Goal: Transaction & Acquisition: Purchase product/service

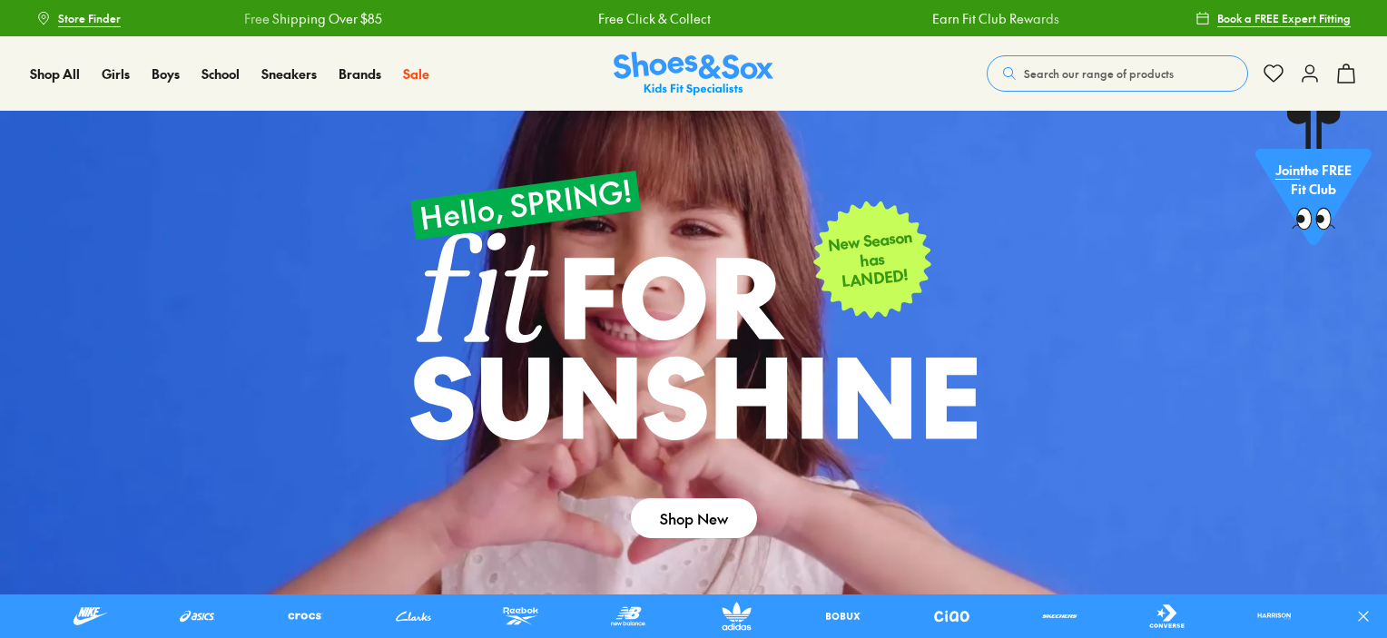
click at [1126, 64] on button "Search our range of products" at bounding box center [1117, 73] width 261 height 36
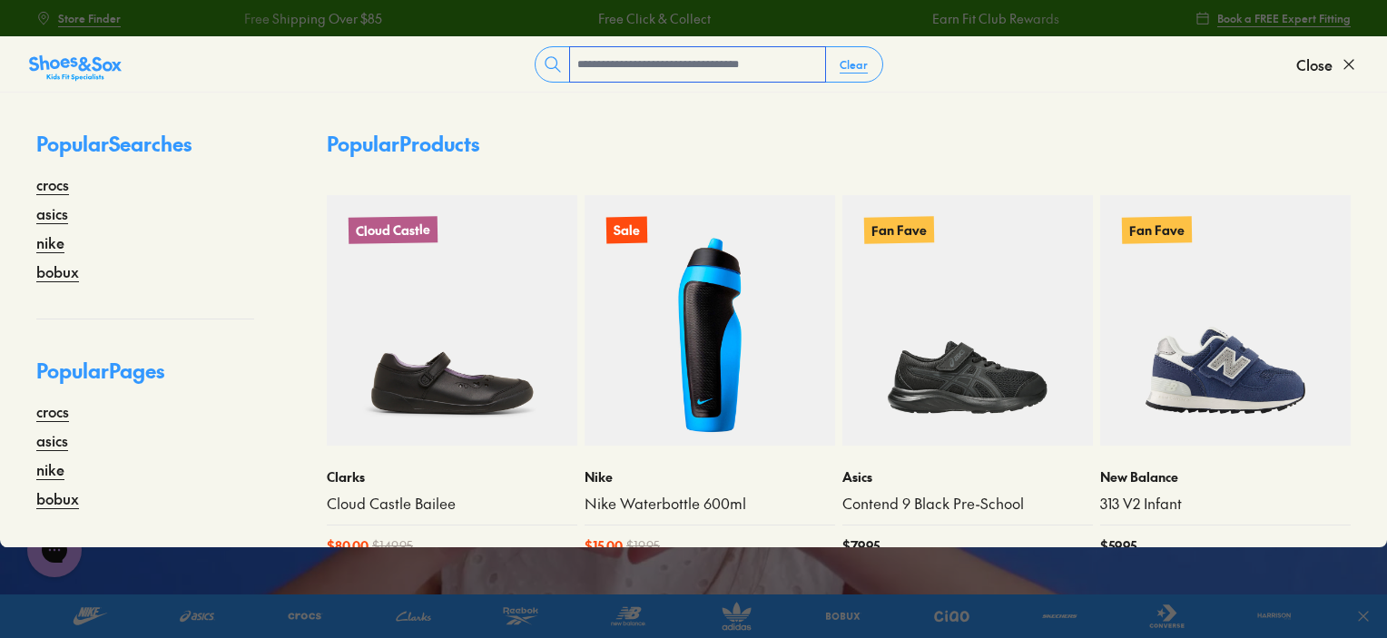
click at [701, 64] on input "text" at bounding box center [697, 64] width 255 height 35
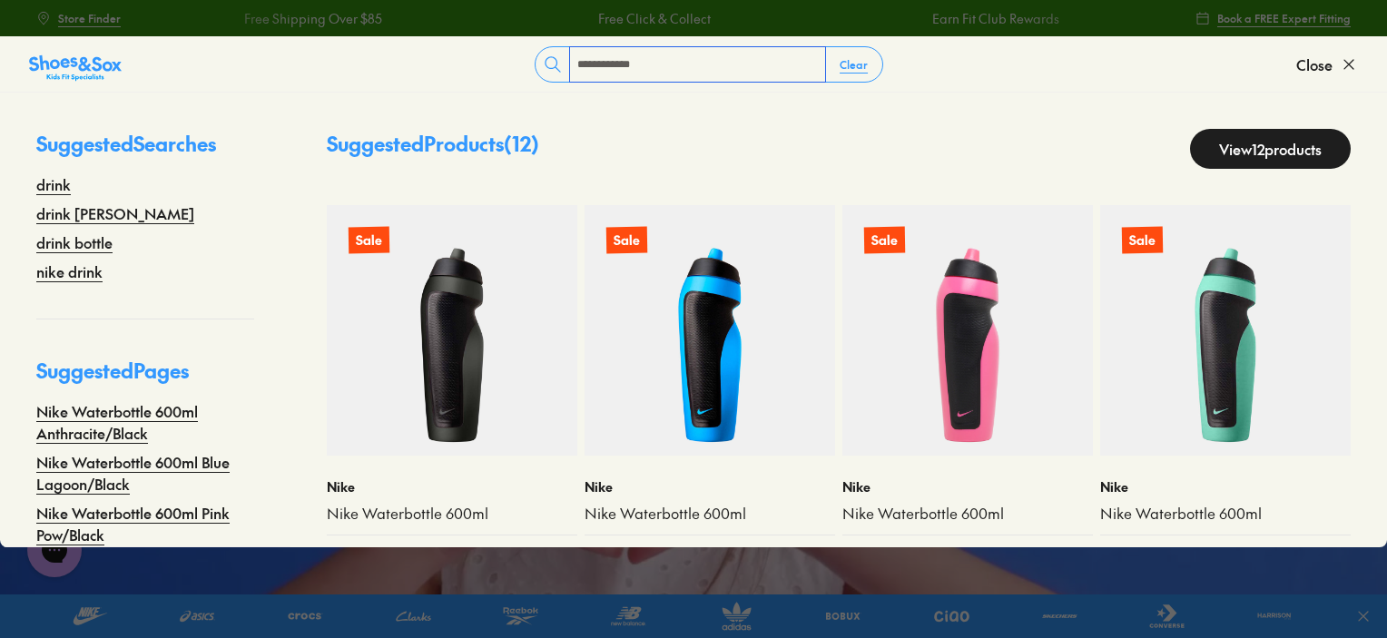
type input "**********"
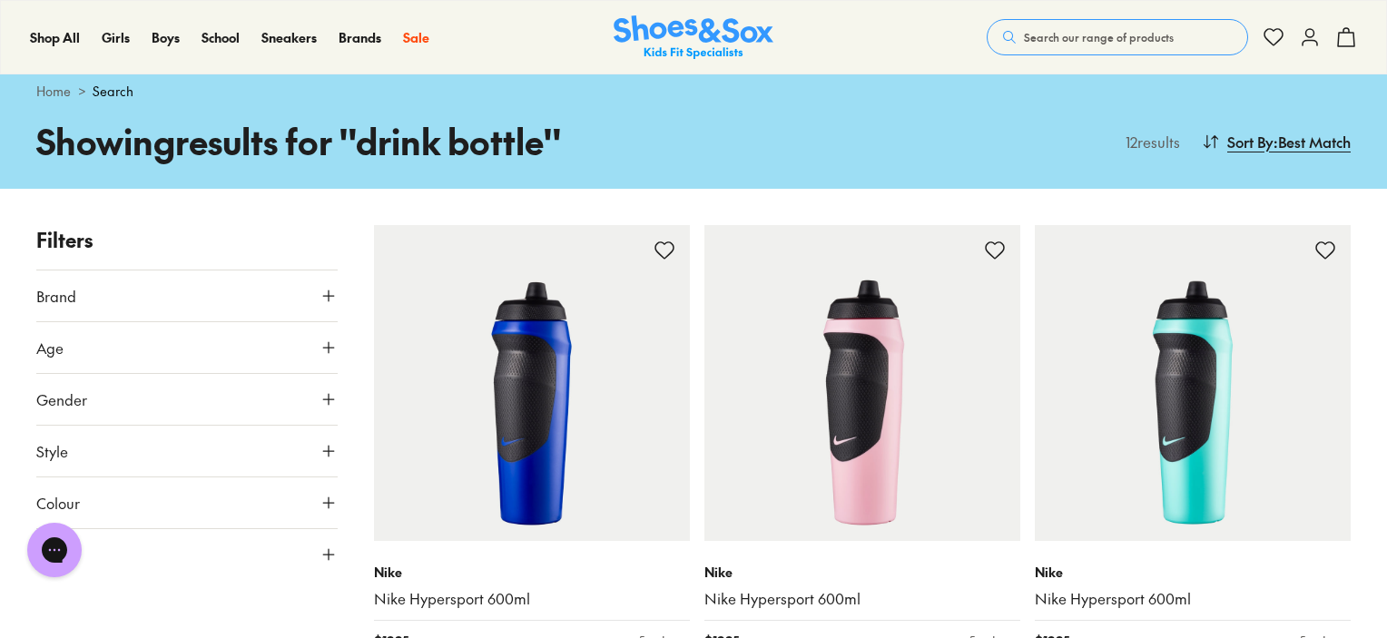
scroll to position [91, 0]
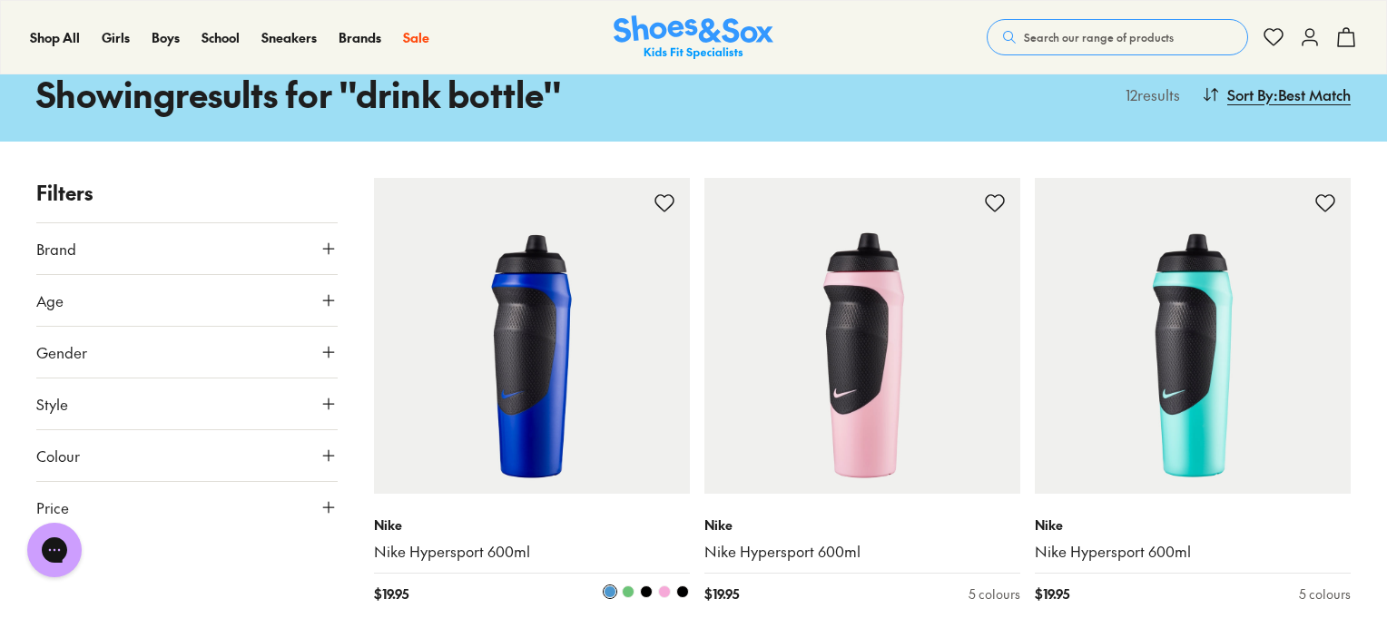
click at [527, 328] on img at bounding box center [532, 336] width 316 height 316
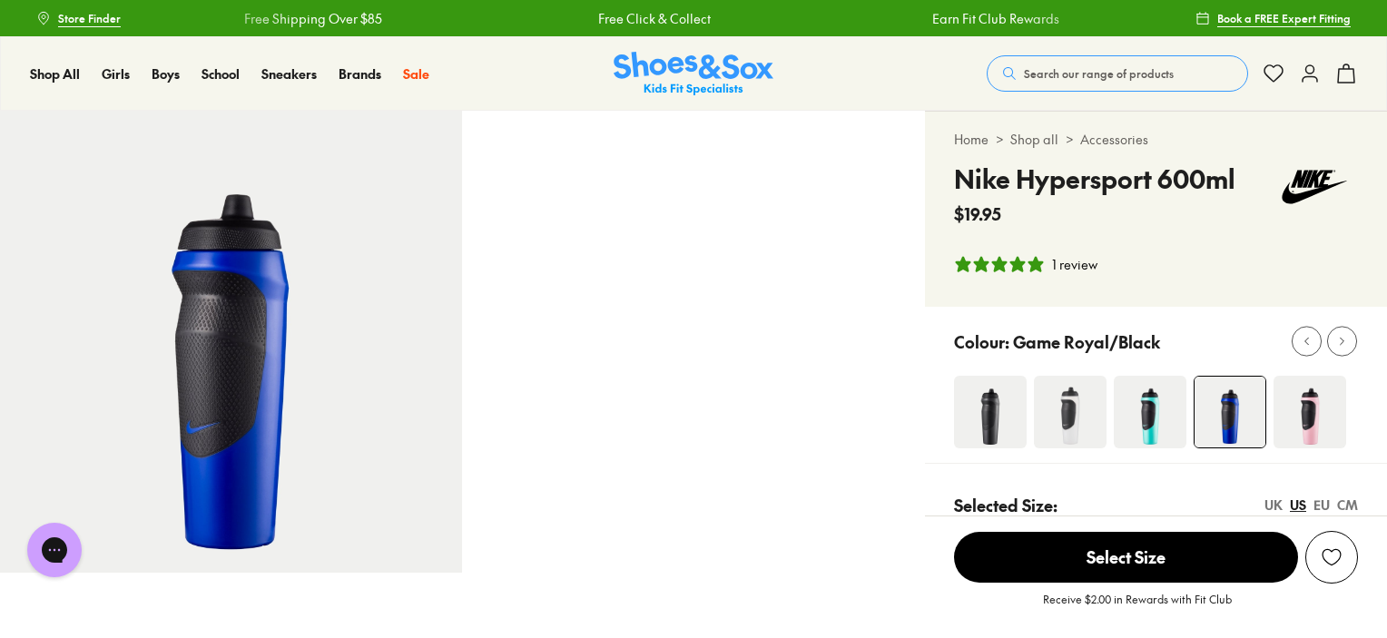
select select "*"
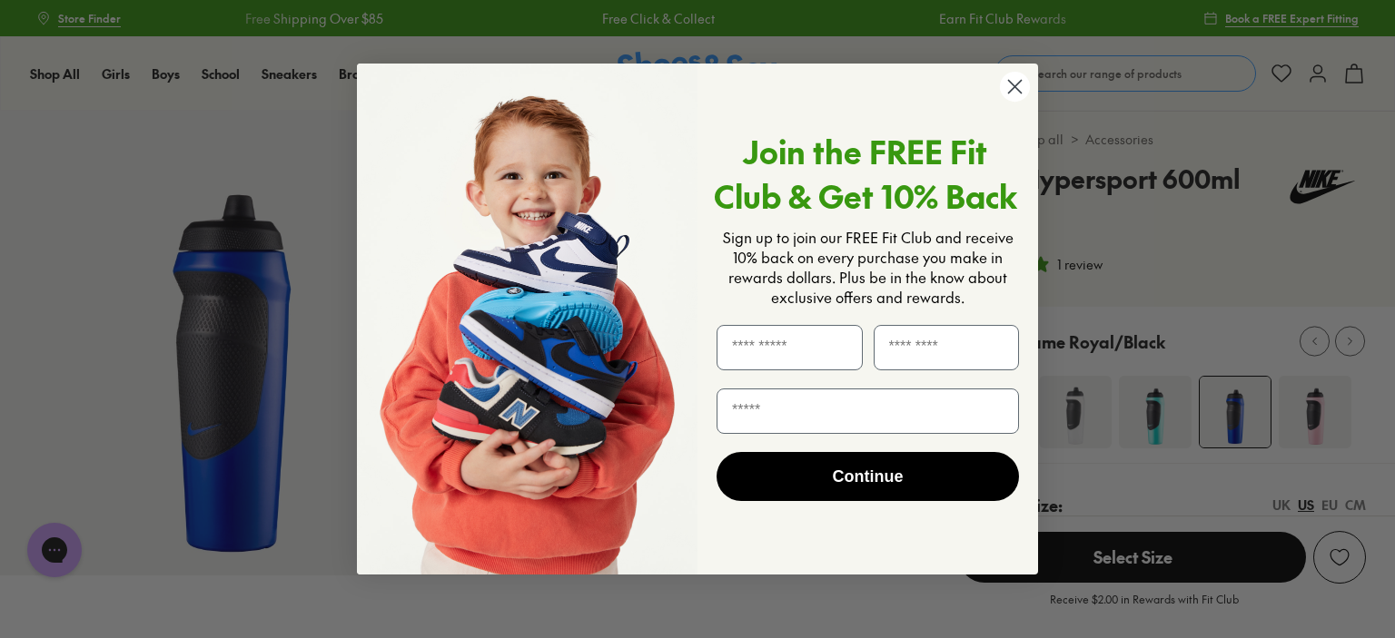
drag, startPoint x: 22, startPoint y: 123, endPoint x: 113, endPoint y: 148, distance: 94.3
click at [1007, 85] on circle "Close dialog" at bounding box center [1015, 87] width 30 height 30
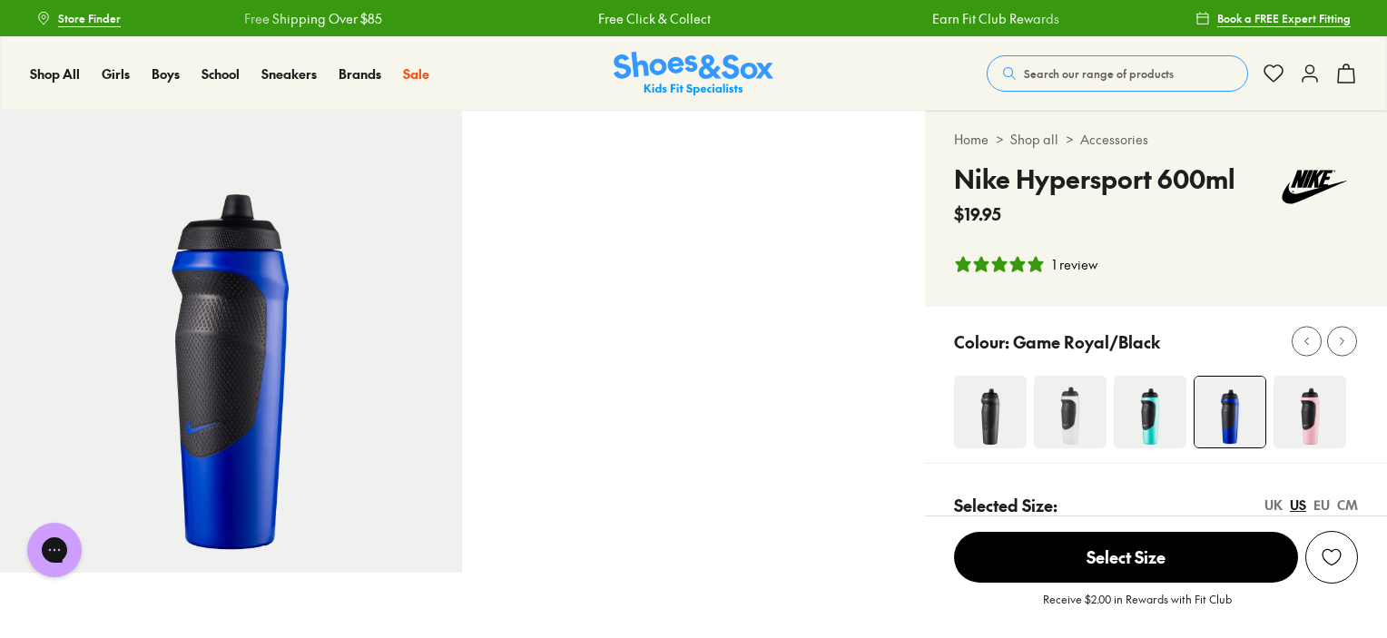
click at [1079, 420] on img at bounding box center [1070, 412] width 73 height 73
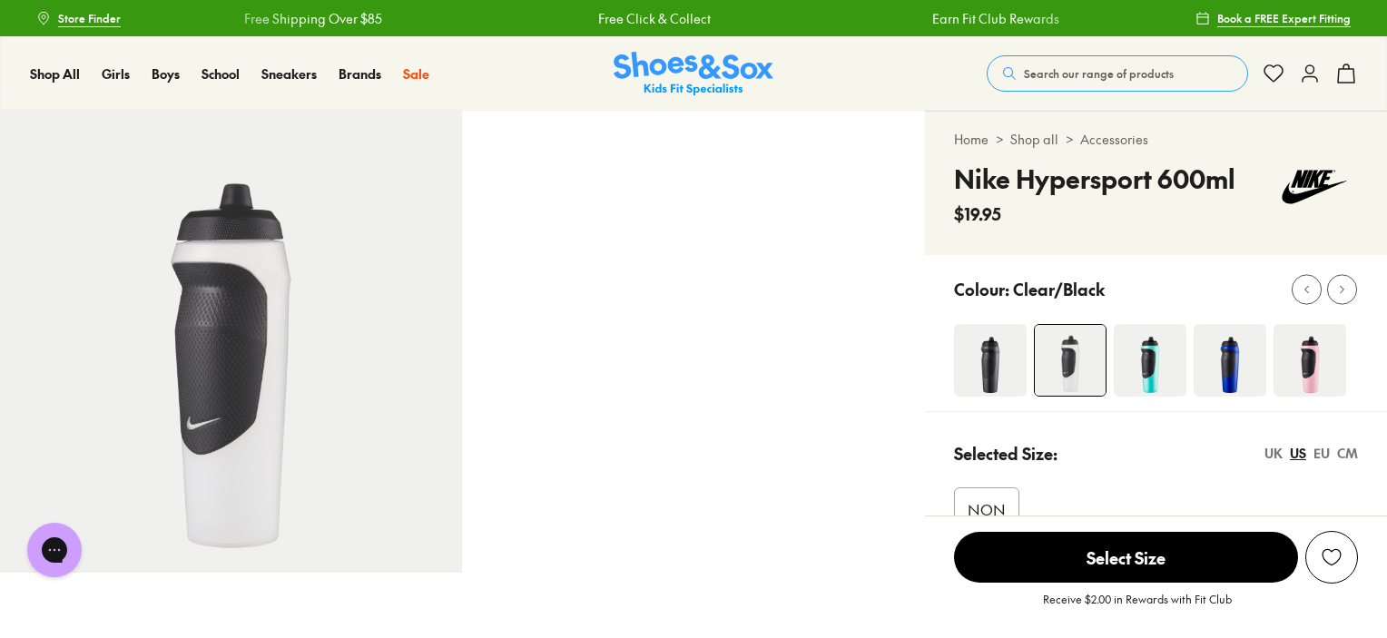
select select "*"
click at [1304, 368] on img at bounding box center [1310, 360] width 73 height 73
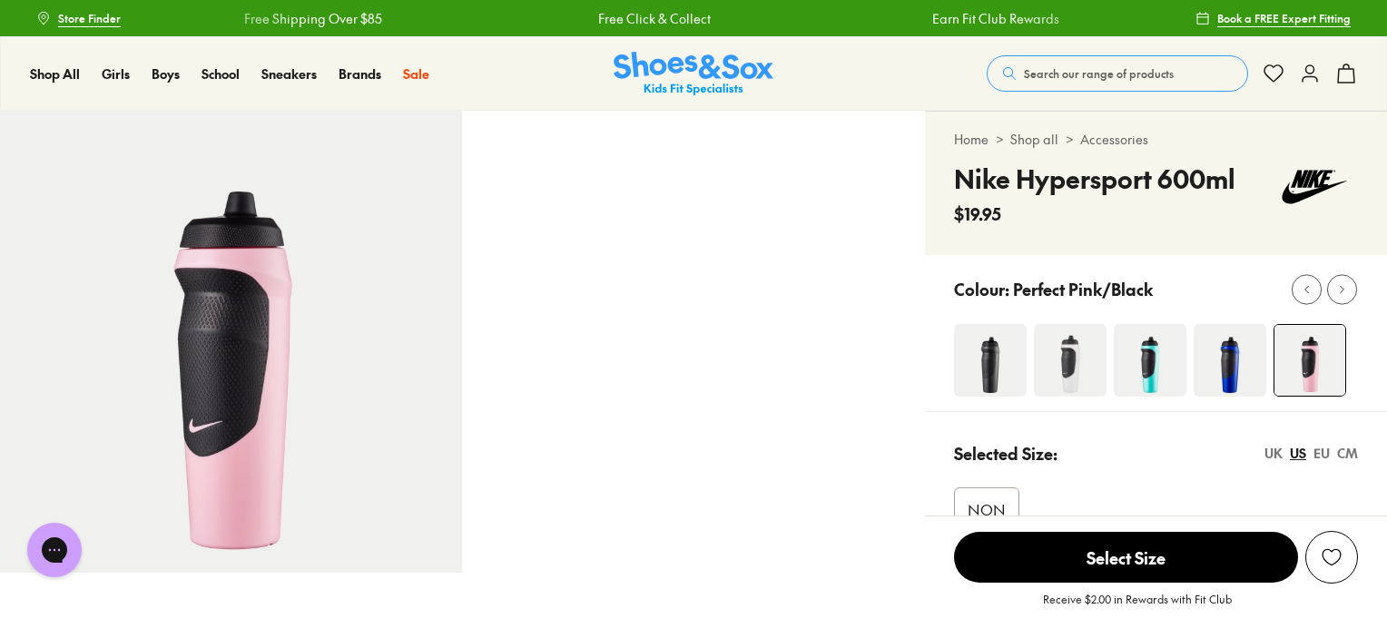
select select "*"
click at [1149, 362] on img at bounding box center [1151, 360] width 73 height 73
click at [1151, 361] on img at bounding box center [1150, 360] width 73 height 73
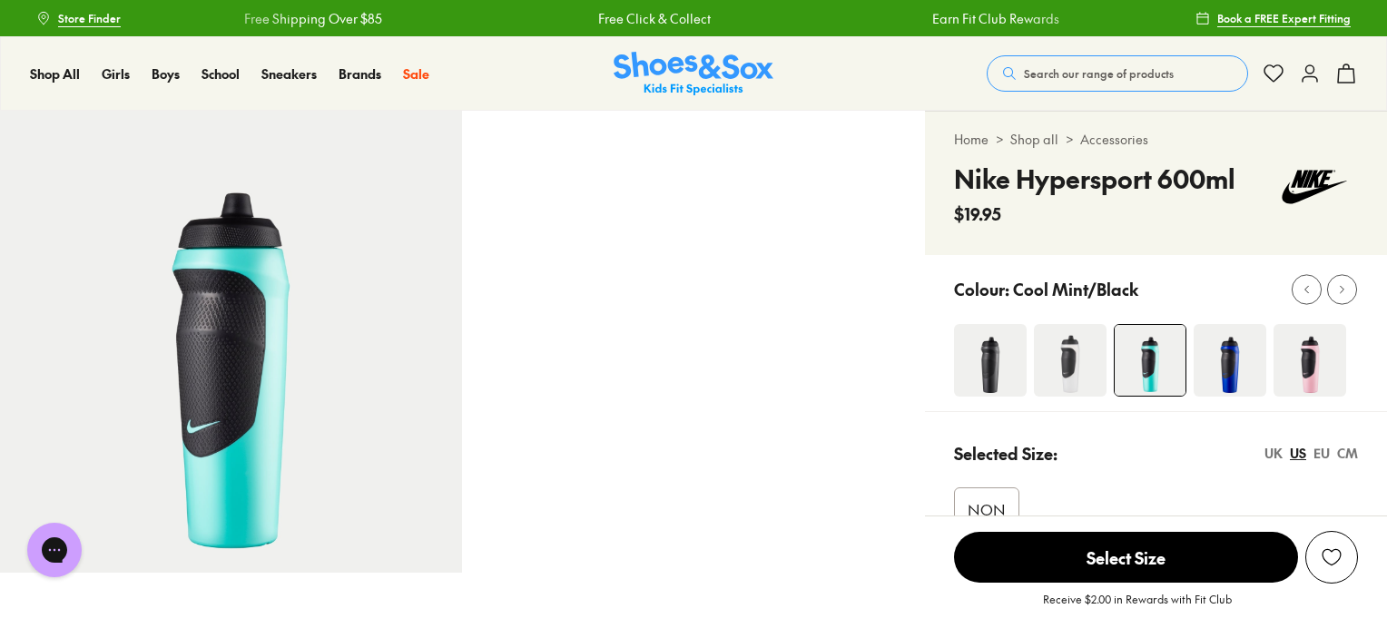
select select "*"
click at [993, 366] on img at bounding box center [990, 360] width 73 height 73
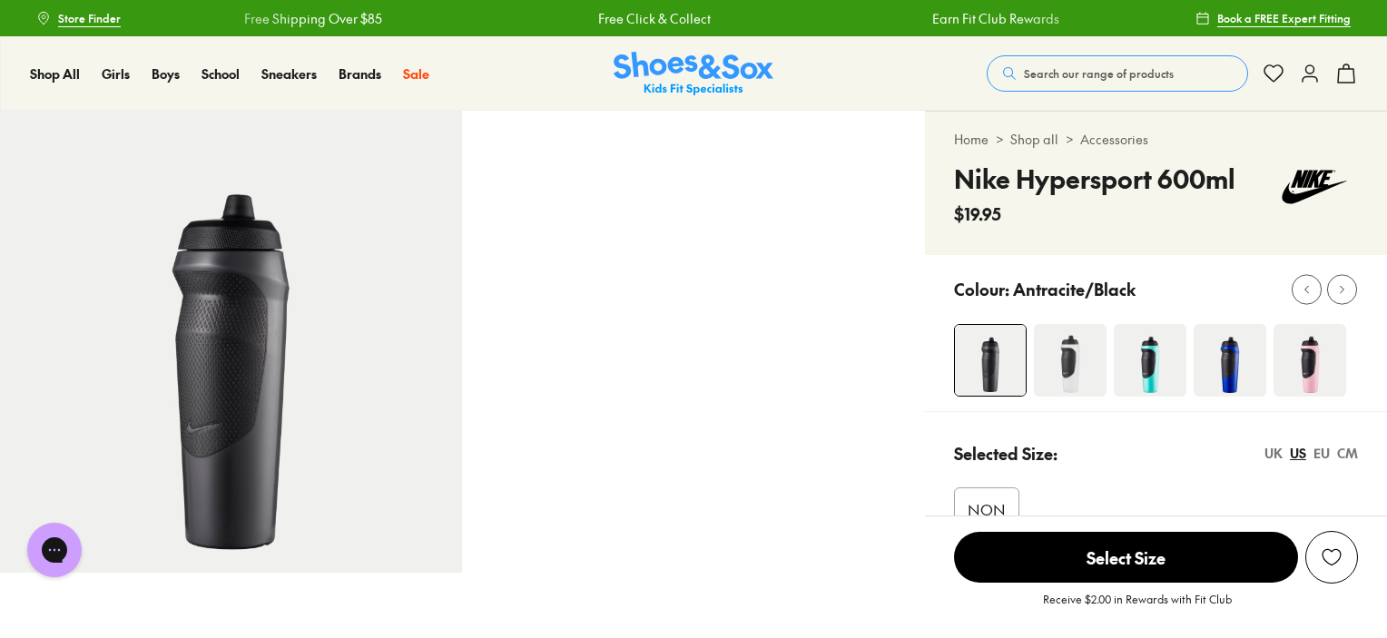
select select "*"
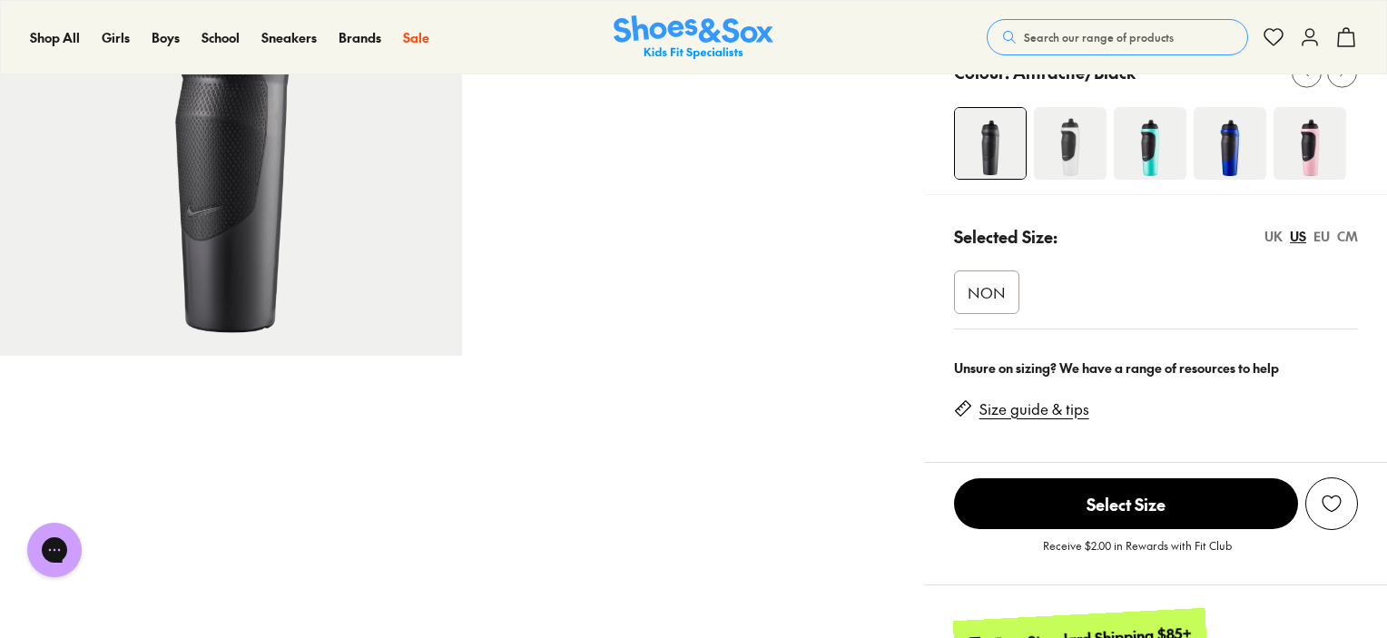
scroll to position [272, 0]
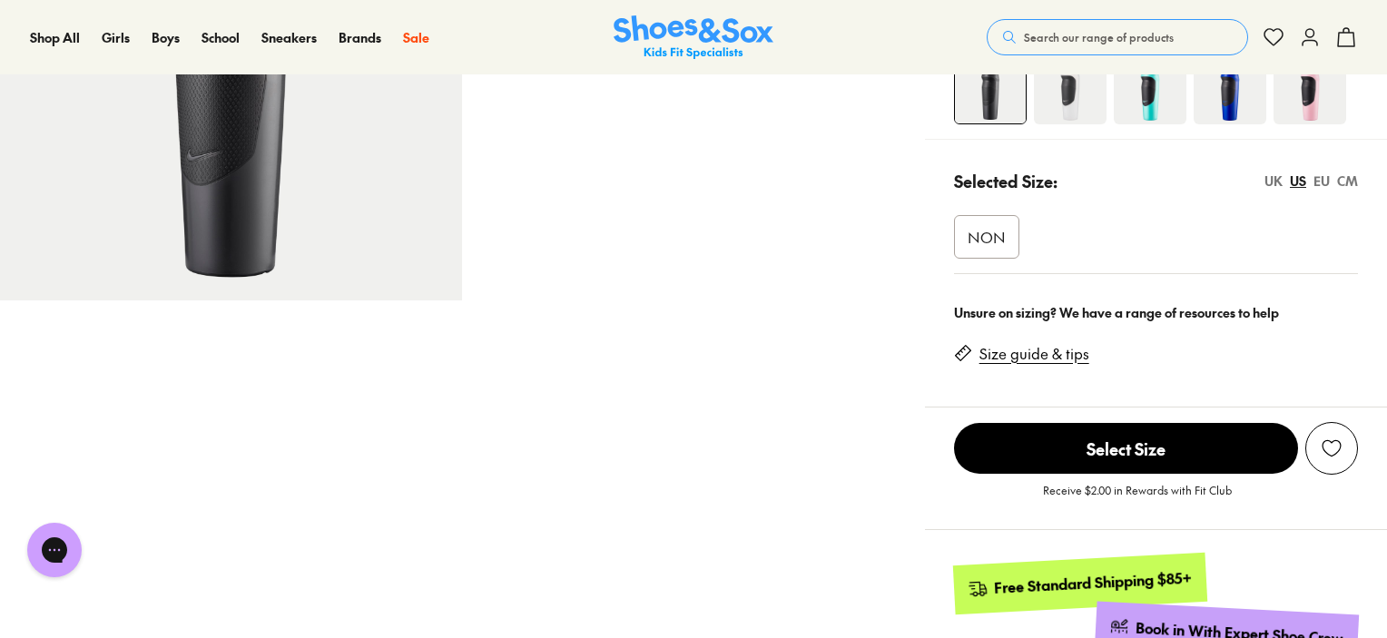
click at [1031, 39] on span "Search our range of products" at bounding box center [1099, 37] width 150 height 16
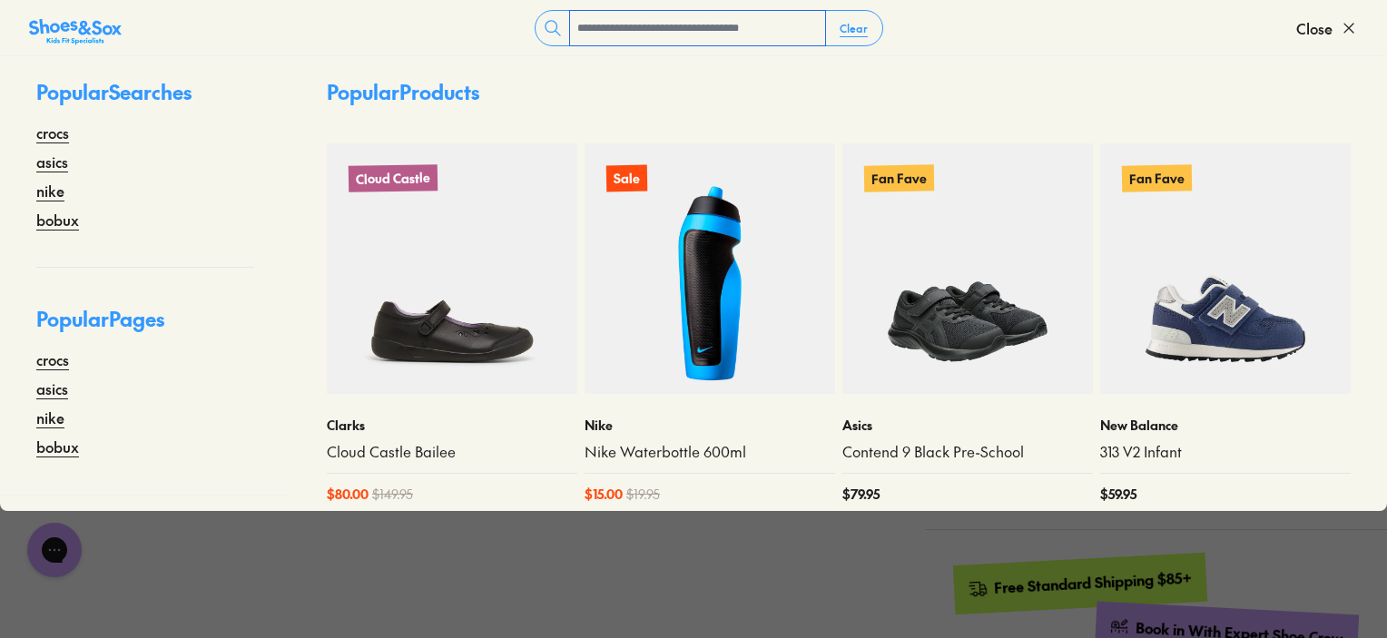
scroll to position [35, 0]
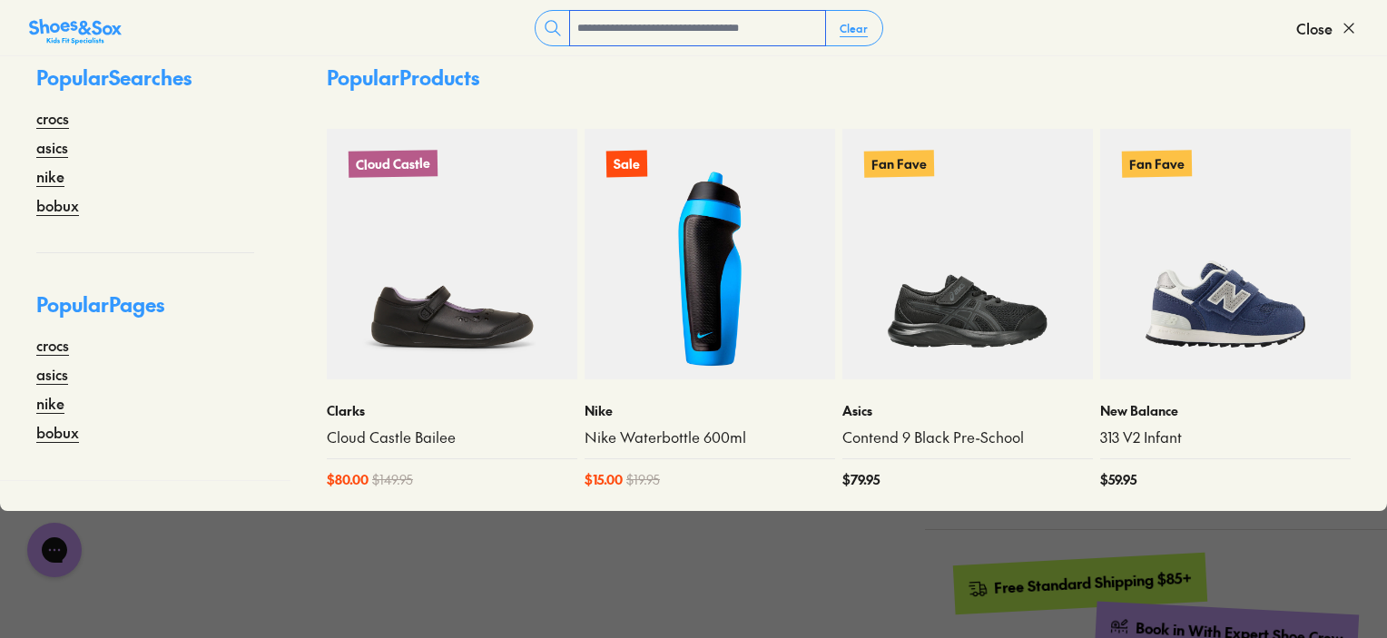
click at [752, 35] on input "text" at bounding box center [697, 28] width 255 height 35
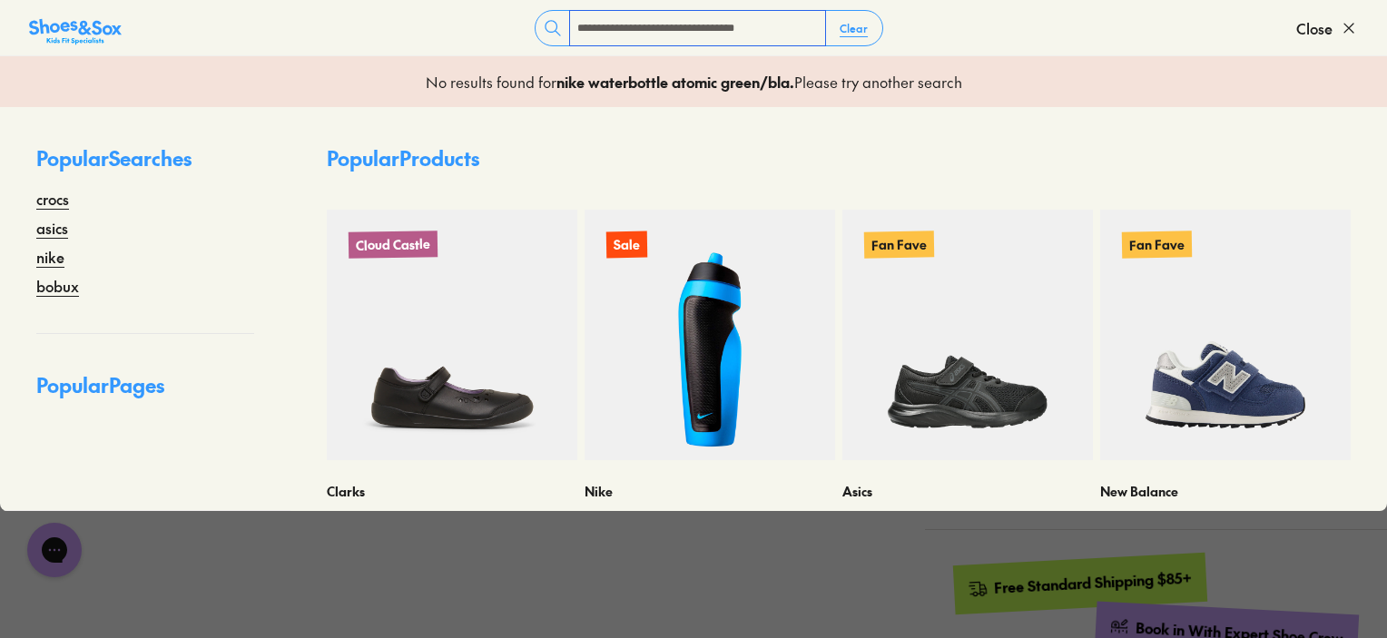
type input "**********"
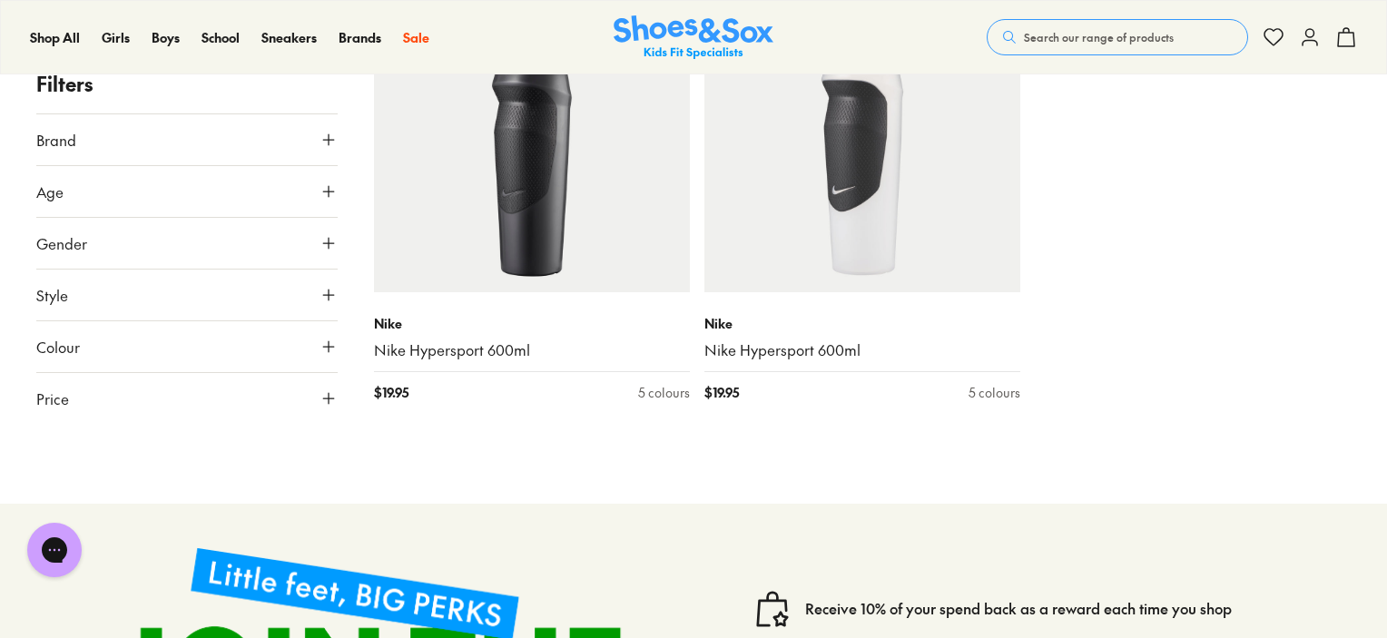
scroll to position [817, 0]
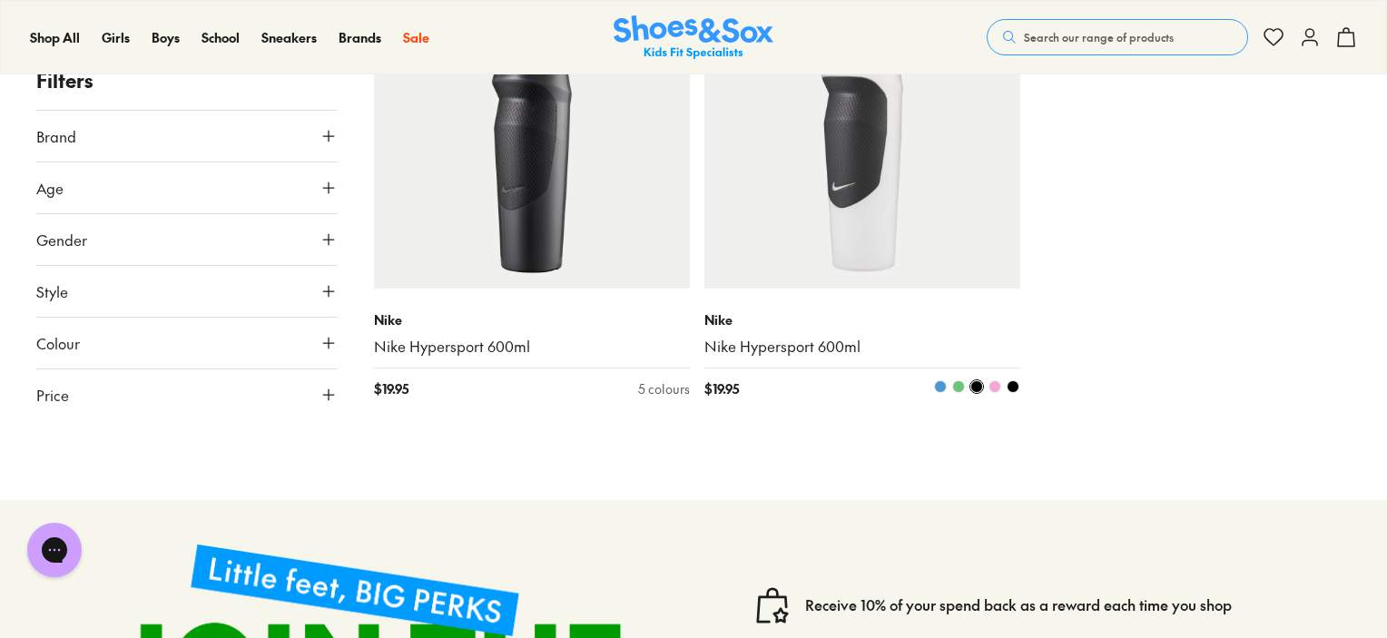
click at [956, 386] on span at bounding box center [958, 386] width 13 height 13
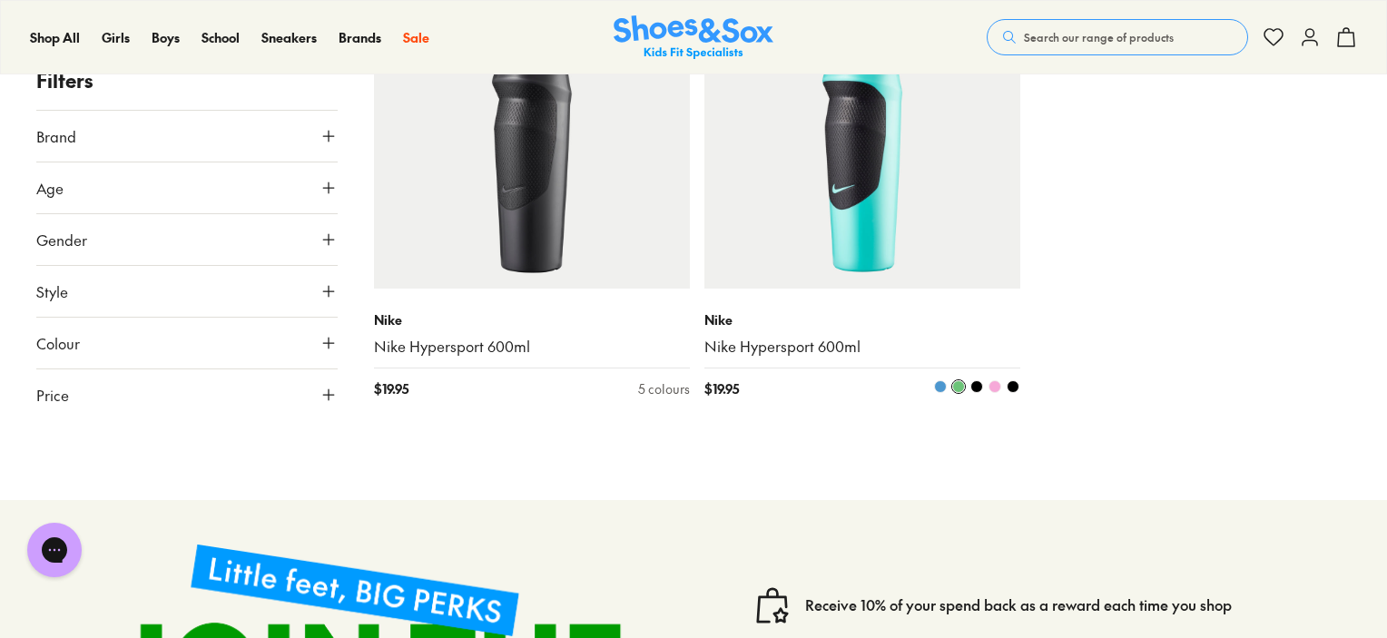
click at [960, 384] on span at bounding box center [958, 386] width 13 height 13
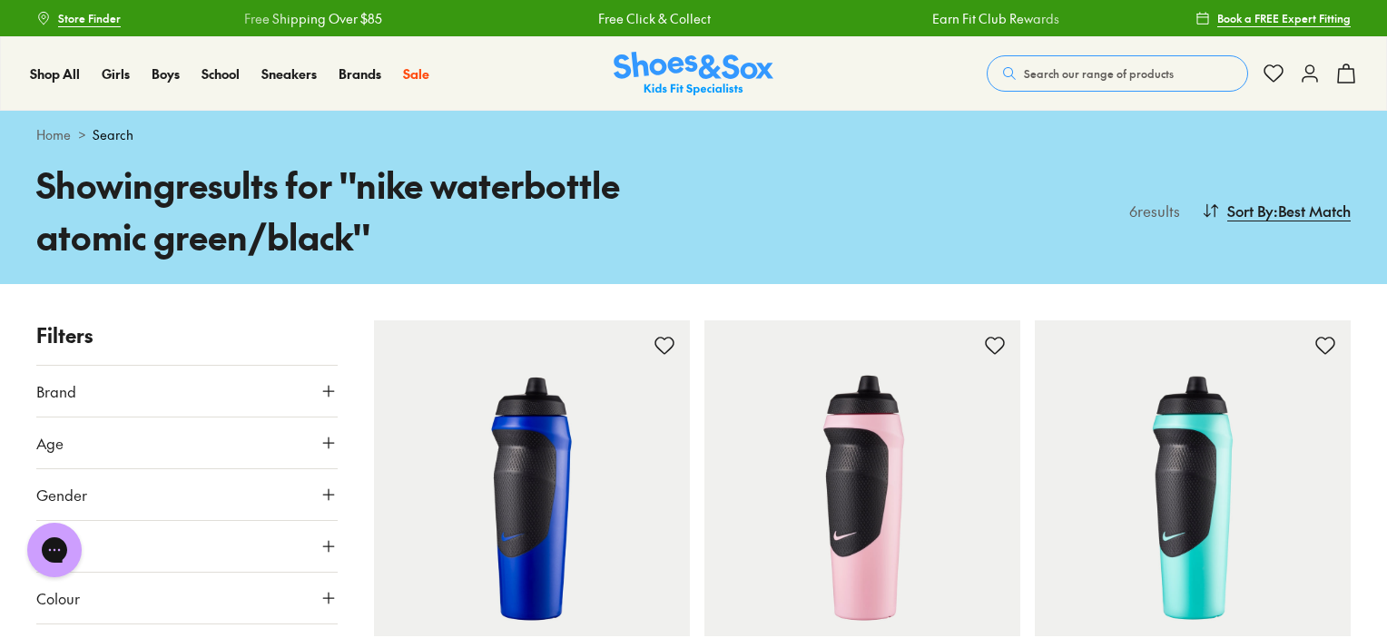
scroll to position [363, 0]
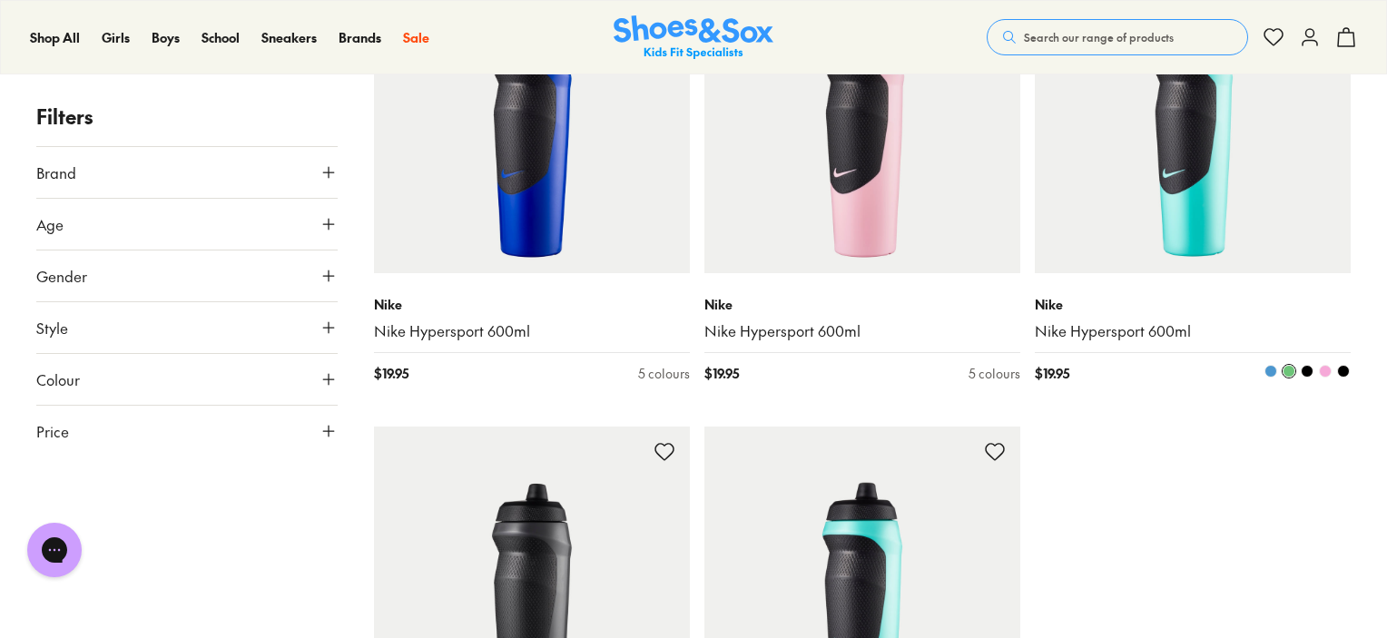
click at [1285, 370] on span at bounding box center [1289, 371] width 13 height 13
click at [1285, 369] on span at bounding box center [1289, 371] width 13 height 13
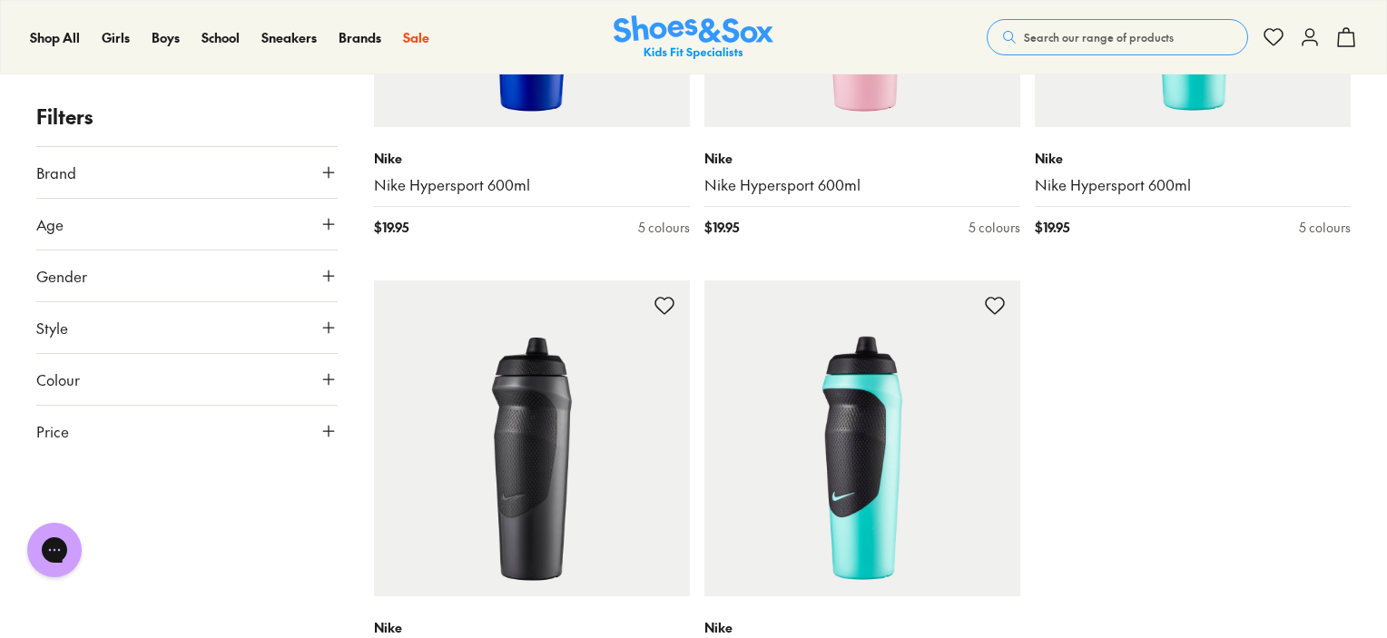
scroll to position [726, 0]
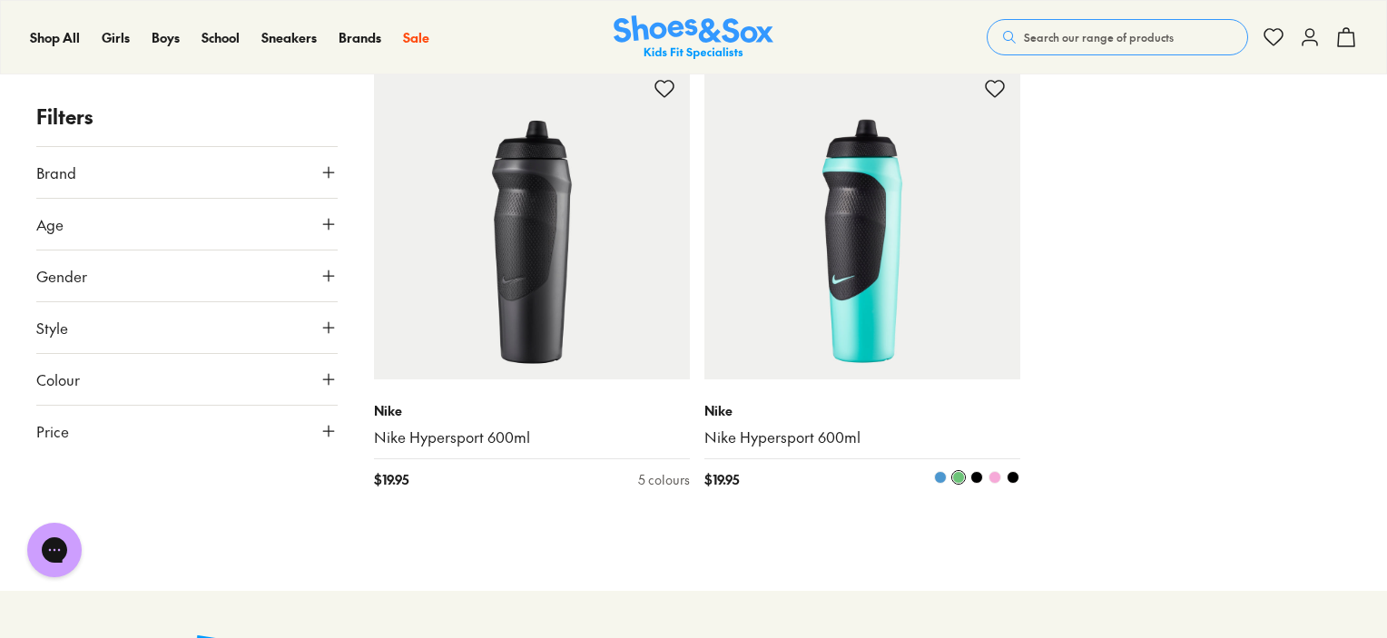
click at [846, 339] on img at bounding box center [863, 222] width 316 height 316
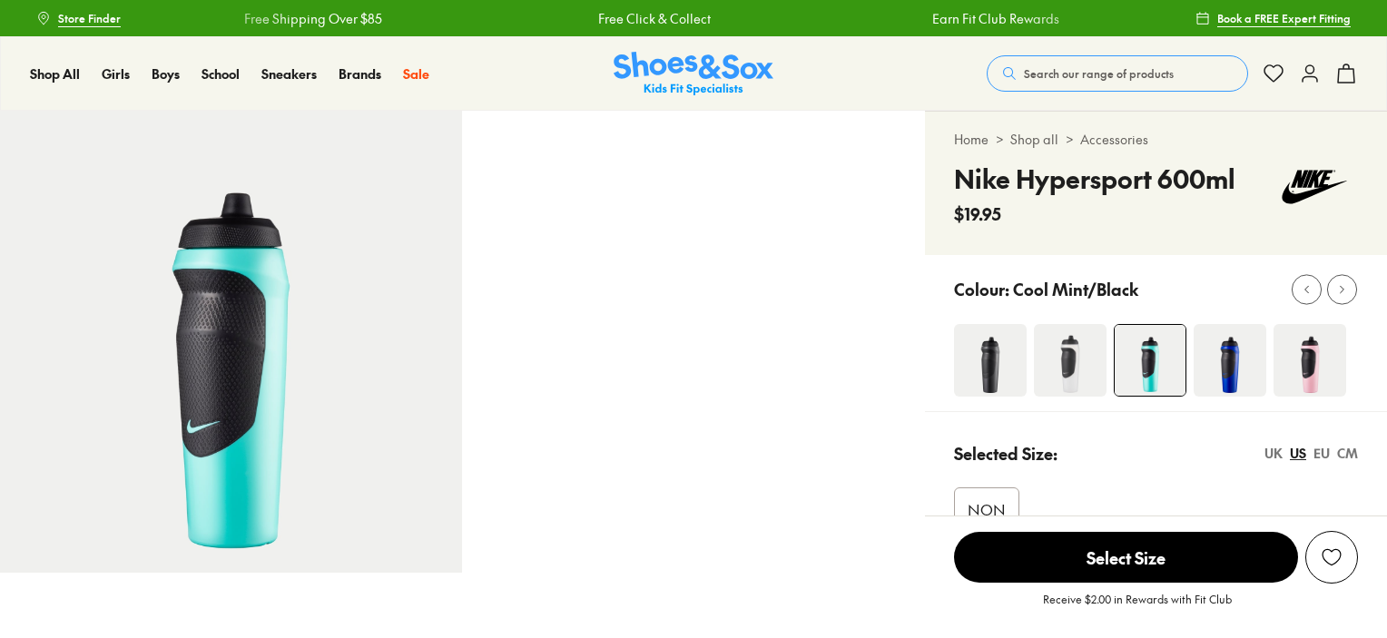
select select "*"
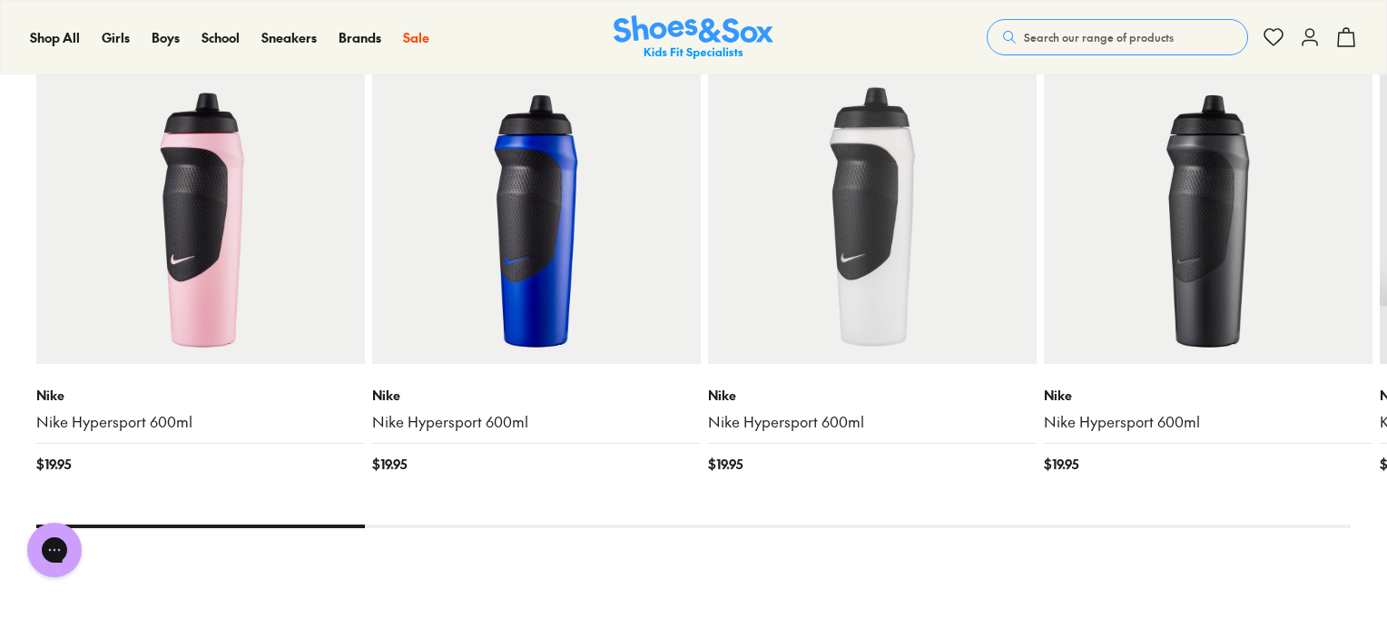
scroll to position [1733, 0]
